Goal: Download file/media

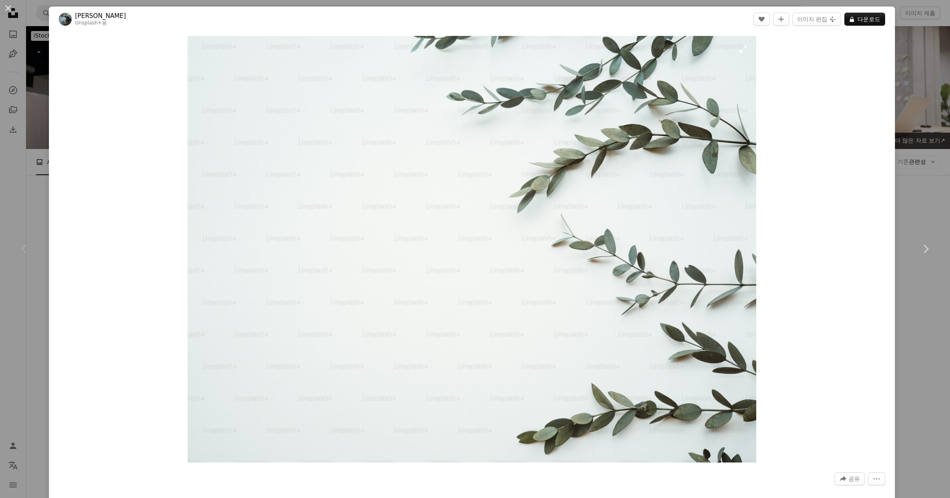
click at [614, 233] on img "이 이미지 확대" at bounding box center [472, 249] width 569 height 426
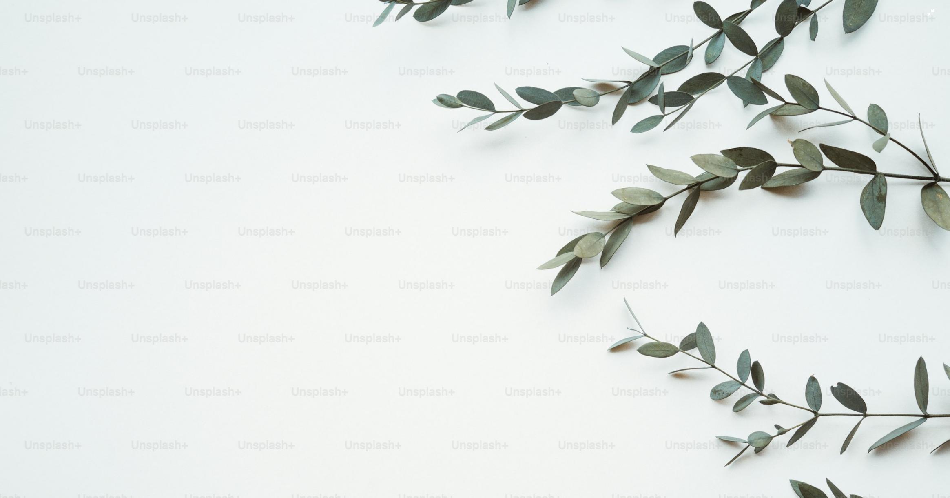
scroll to position [107, 0]
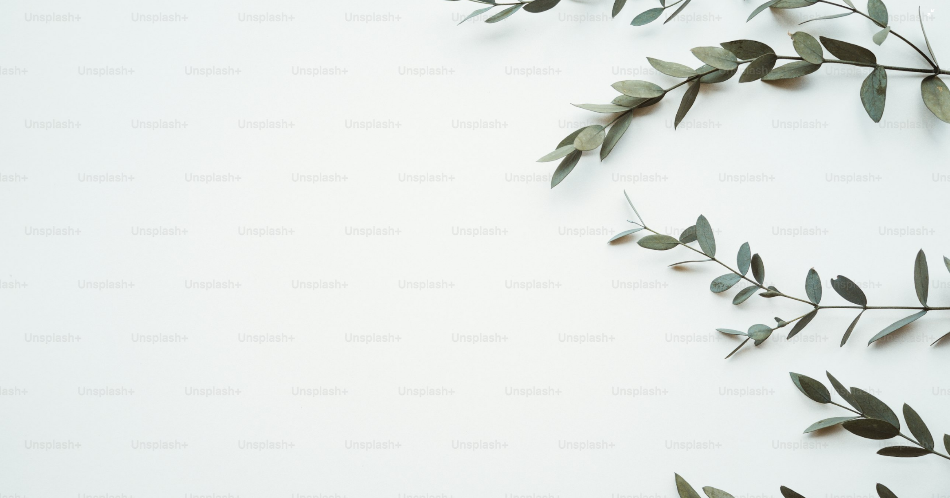
click at [593, 247] on img "이 이미지 축소" at bounding box center [475, 248] width 951 height 713
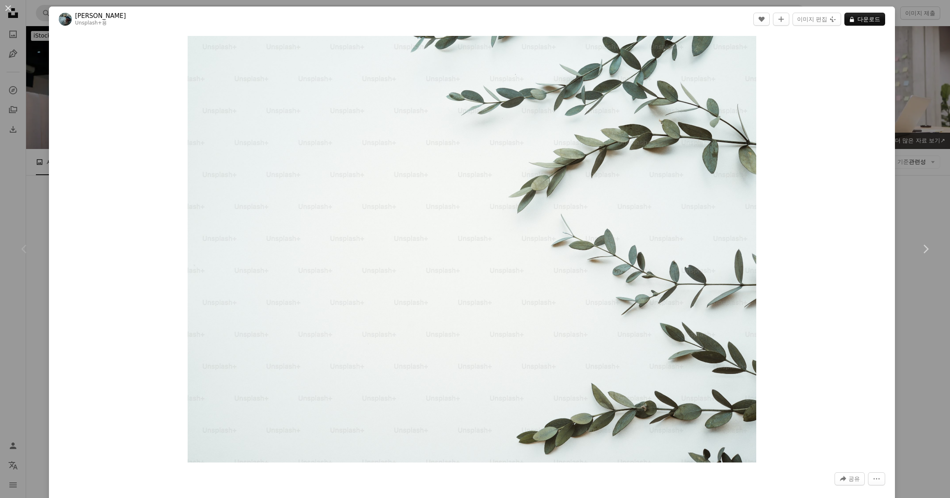
drag, startPoint x: 9, startPoint y: 9, endPoint x: 60, endPoint y: 7, distance: 51.1
click at [13, 9] on button "An X shape" at bounding box center [8, 8] width 10 height 10
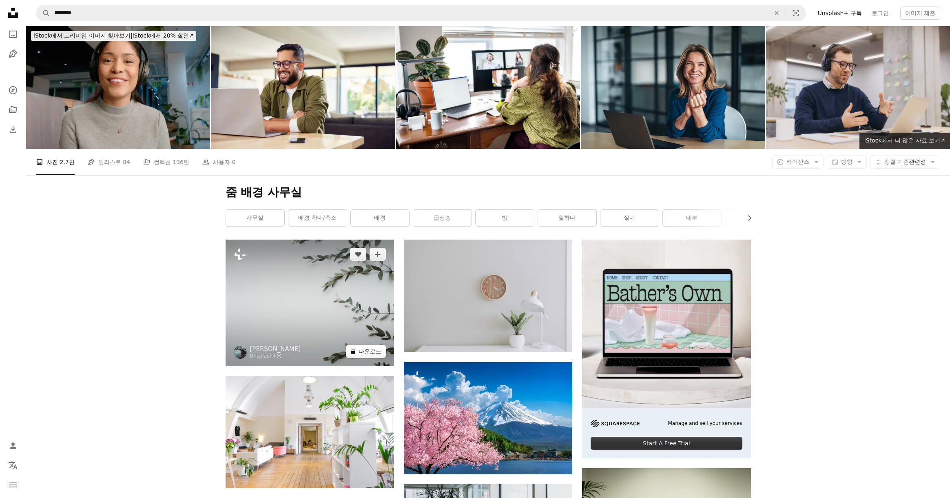
click at [367, 352] on button "A lock 다운로드" at bounding box center [366, 351] width 40 height 13
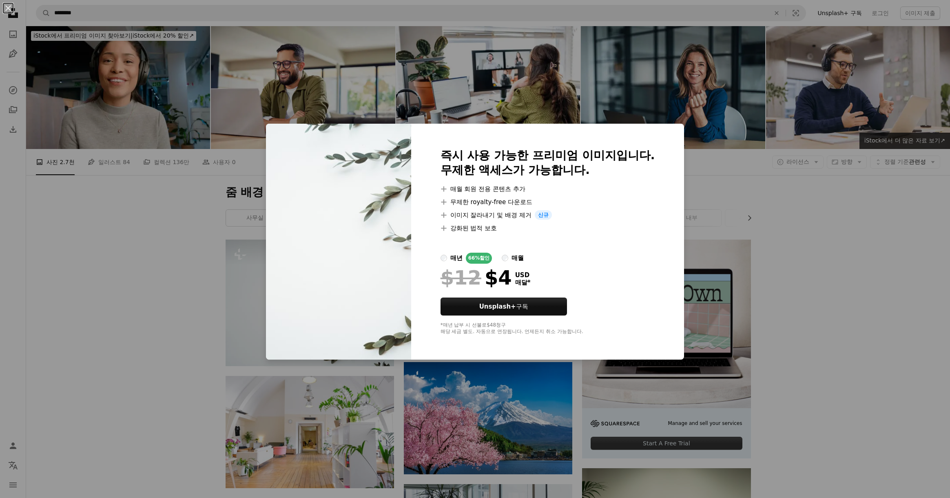
click at [788, 187] on div "An X shape 즉시 사용 가능한 프리미엄 이미지입니다. 무제한 액세스가 가능합니다. A plus sign 매월 회원 전용 콘텐츠 추가 A…" at bounding box center [475, 249] width 950 height 498
